Goal: Information Seeking & Learning: Learn about a topic

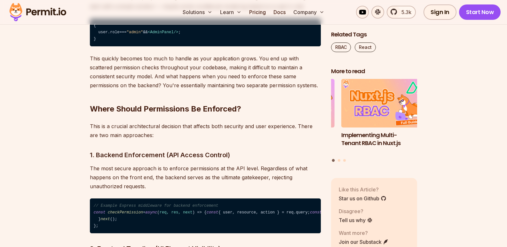
scroll to position [863, 0]
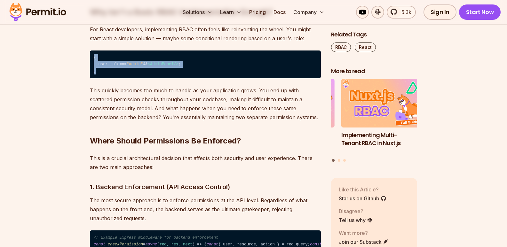
drag, startPoint x: 91, startPoint y: 54, endPoint x: 100, endPoint y: 77, distance: 25.2
click at [100, 77] on code "{ user. role === "admin" && < AdminPanel /> ; }" at bounding box center [205, 64] width 231 height 28
drag, startPoint x: 100, startPoint y: 77, endPoint x: 88, endPoint y: 52, distance: 28.0
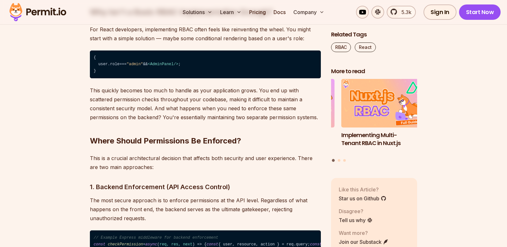
drag, startPoint x: 93, startPoint y: 64, endPoint x: 243, endPoint y: 61, distance: 149.9
click at [191, 66] on code "{ user. role === "admin" && < AdminPanel /> ; }" at bounding box center [205, 64] width 231 height 28
click at [247, 61] on code "{ user. role === "admin" && < AdminPanel /> ; }" at bounding box center [205, 64] width 231 height 28
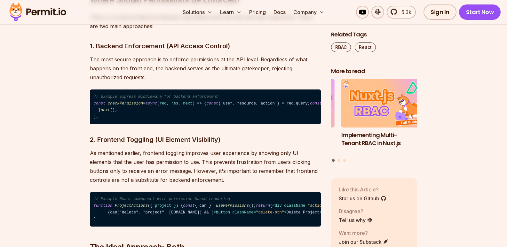
scroll to position [1023, 0]
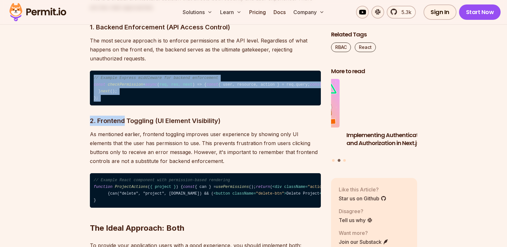
drag, startPoint x: 89, startPoint y: 76, endPoint x: 124, endPoint y: 167, distance: 97.2
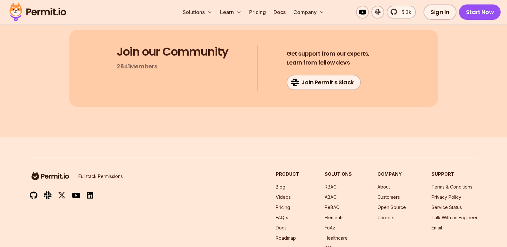
scroll to position [7163, 0]
